Goal: Find specific page/section: Find specific page/section

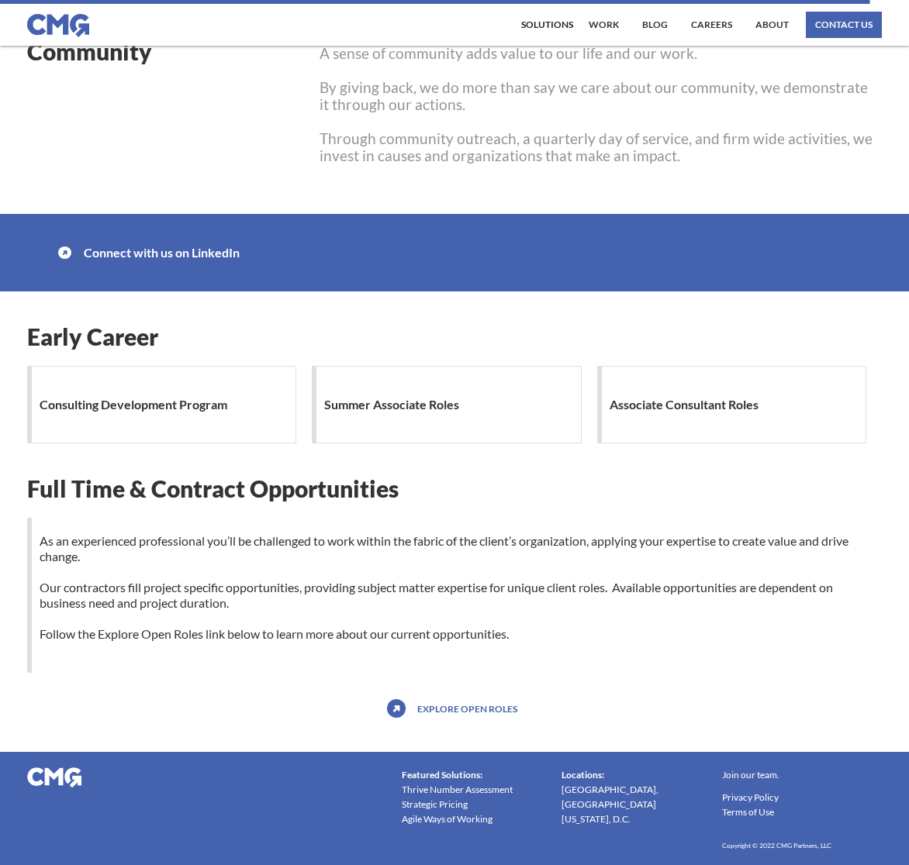
scroll to position [1299, 0]
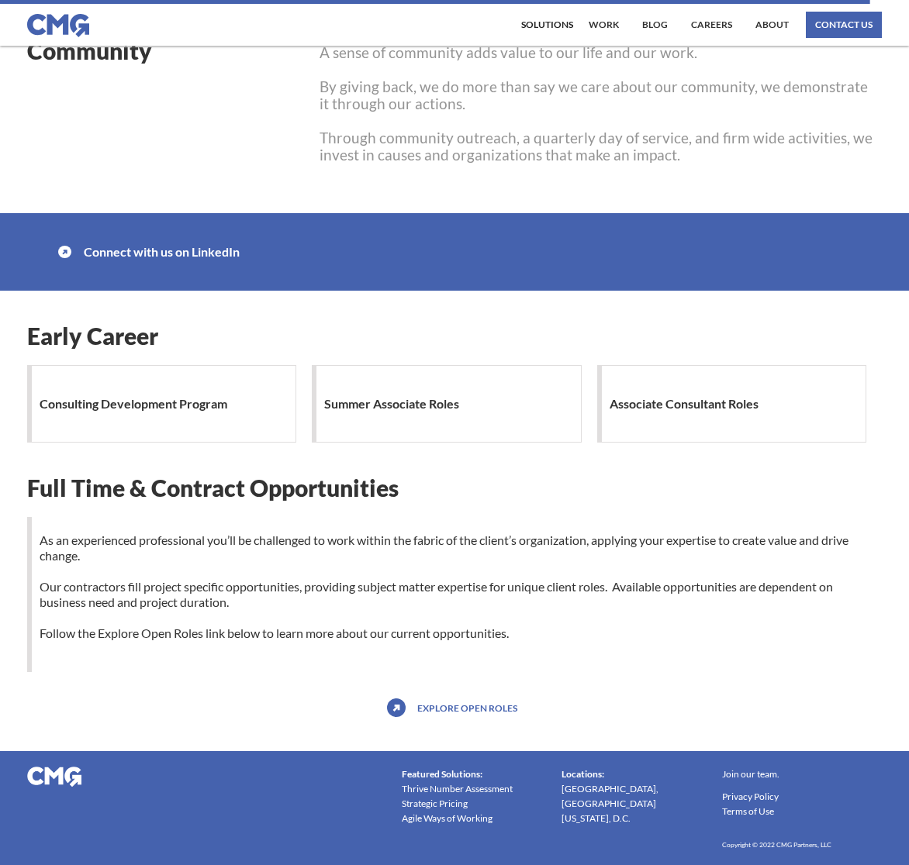
click at [453, 720] on link "Explore open roles" at bounding box center [467, 708] width 108 height 25
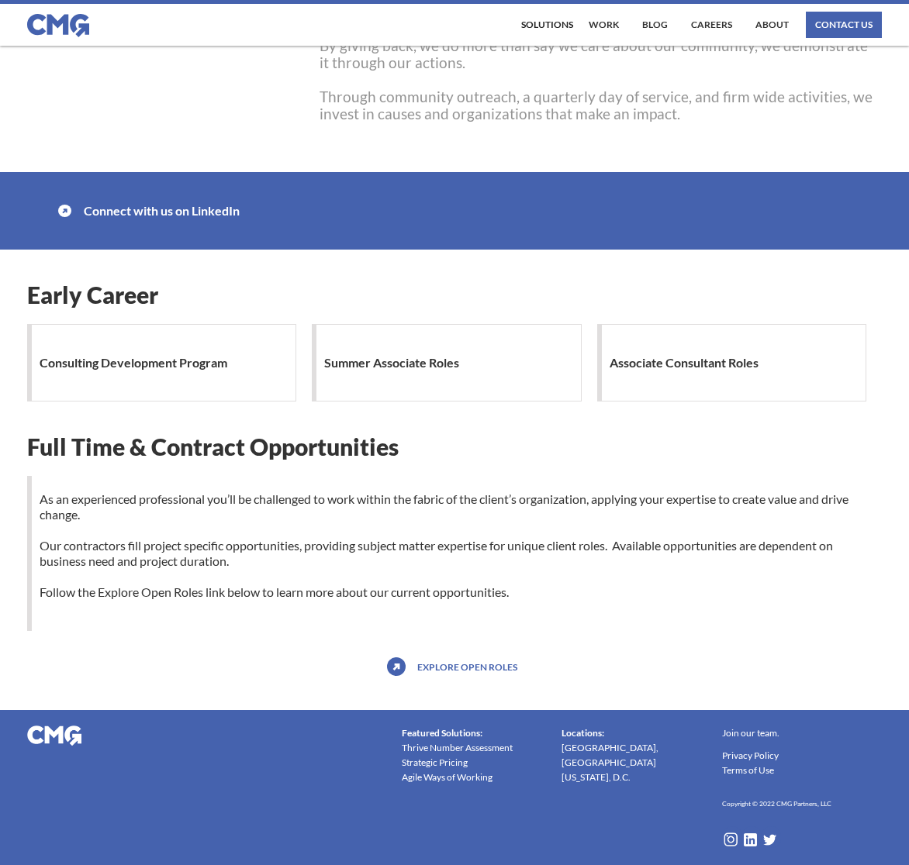
scroll to position [1357, 0]
